Goal: Task Accomplishment & Management: Manage account settings

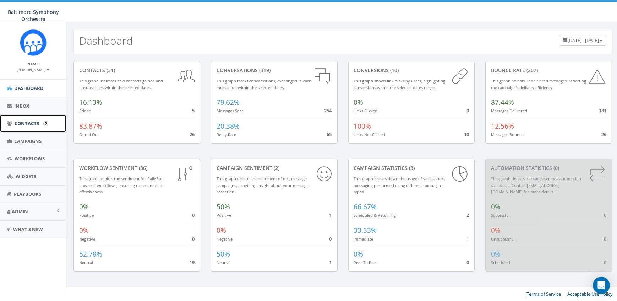
click at [28, 122] on span "Contacts" at bounding box center [27, 123] width 24 height 6
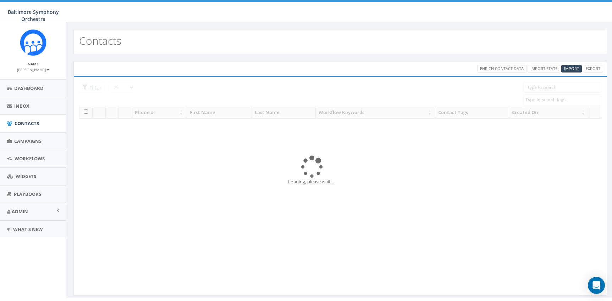
select select
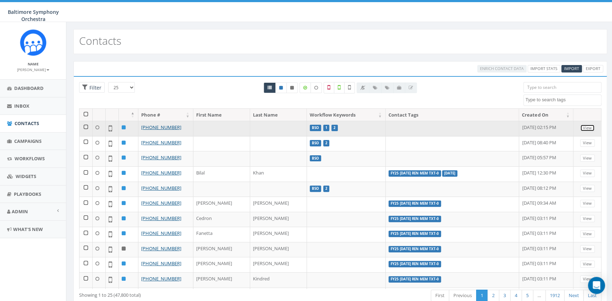
click at [587, 129] on link "View" at bounding box center [587, 127] width 15 height 7
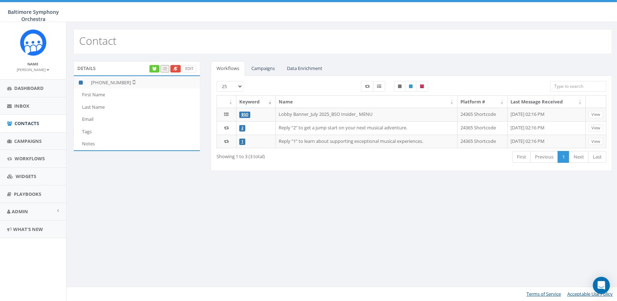
click at [33, 69] on small "[PERSON_NAME]" at bounding box center [33, 69] width 32 height 5
click at [27, 91] on link "Sign Out" at bounding box center [35, 89] width 56 height 9
